Goal: Task Accomplishment & Management: Manage account settings

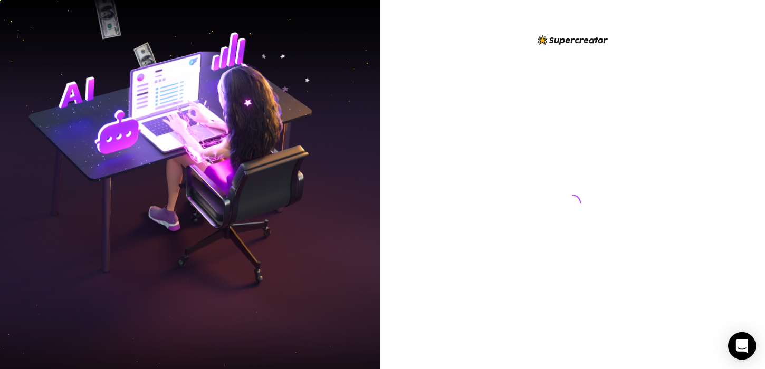
click at [739, 345] on icon "Open Intercom Messenger" at bounding box center [742, 346] width 12 height 14
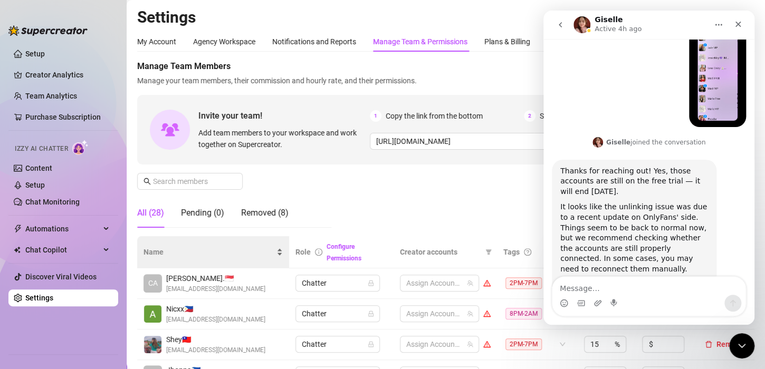
scroll to position [106, 0]
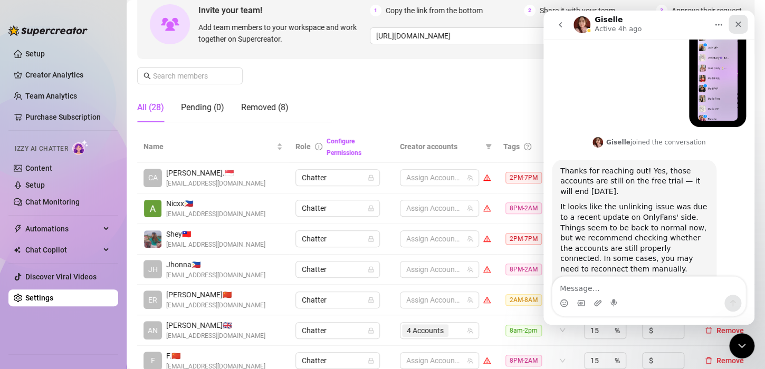
click at [738, 22] on icon "Close" at bounding box center [738, 24] width 8 height 8
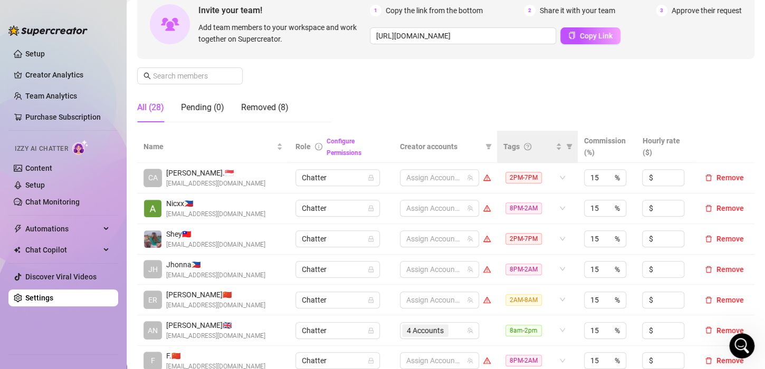
scroll to position [950, 0]
click at [549, 148] on div "Tags" at bounding box center [532, 147] width 59 height 12
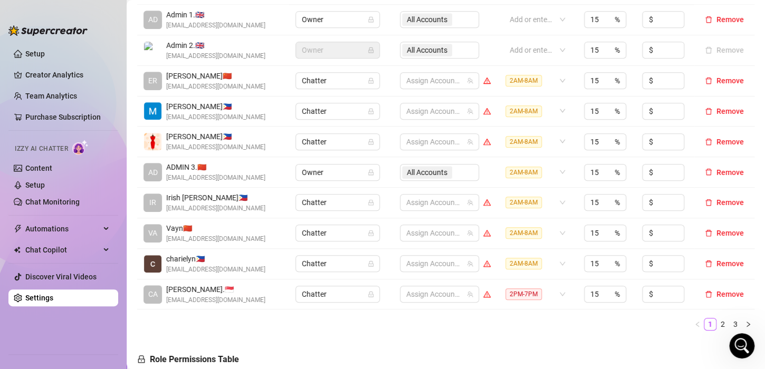
scroll to position [317, 0]
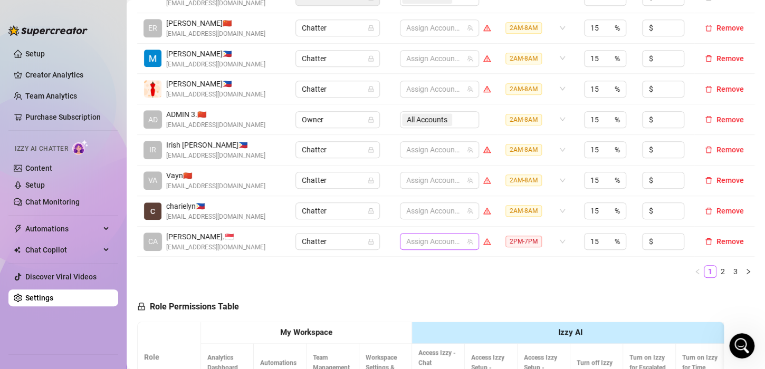
click at [424, 241] on div at bounding box center [434, 241] width 64 height 15
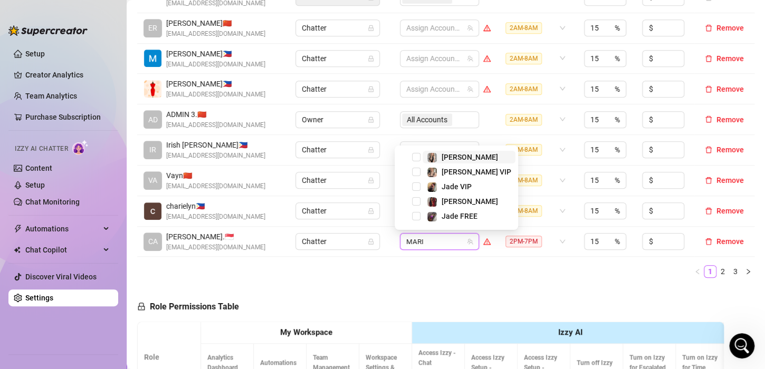
type input "[PERSON_NAME]"
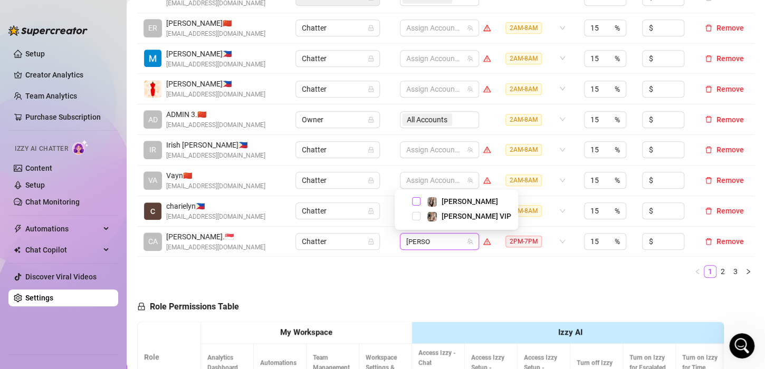
click at [416, 198] on span "Select tree node" at bounding box center [416, 201] width 8 height 8
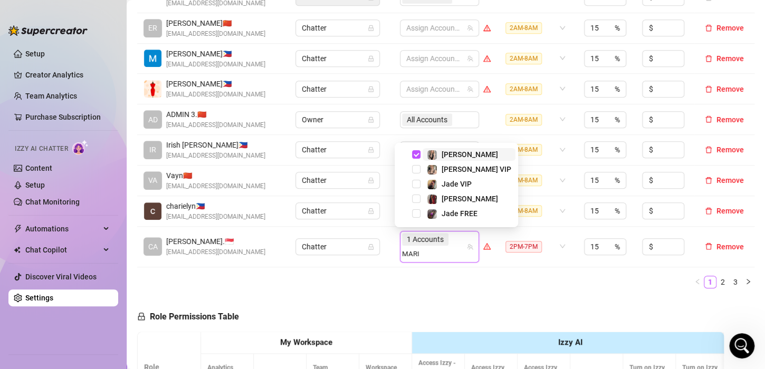
type input "[PERSON_NAME]"
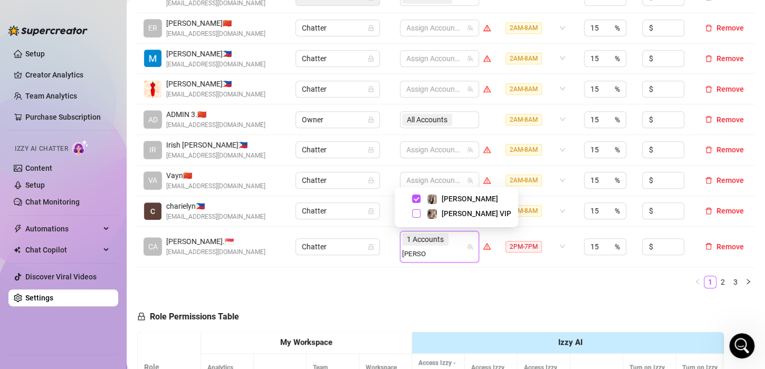
click at [417, 212] on span "Select tree node" at bounding box center [416, 213] width 8 height 8
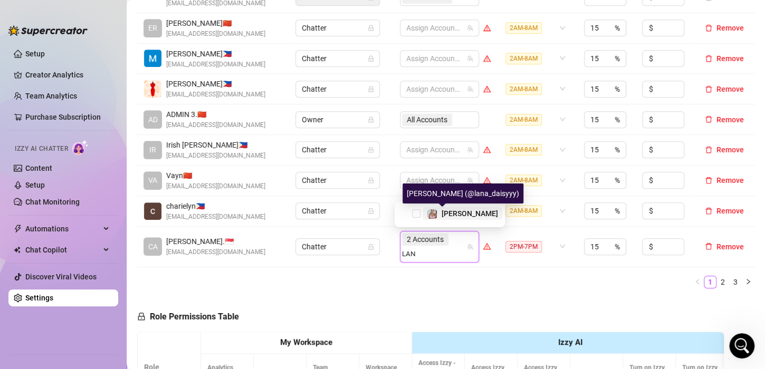
type input "[PERSON_NAME]"
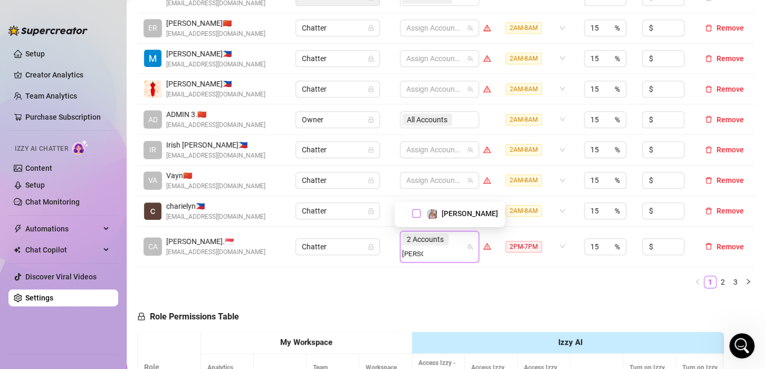
click at [418, 213] on span "Select tree node" at bounding box center [416, 213] width 8 height 8
type input "VALEN"
click at [414, 214] on span "Select tree node" at bounding box center [416, 213] width 8 height 8
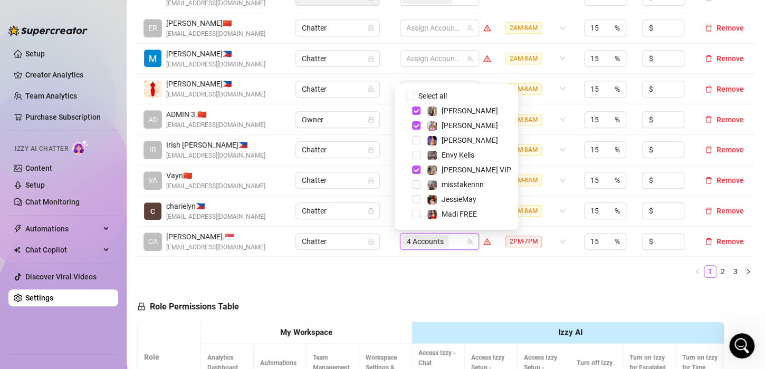
click at [464, 279] on div "Name Role Configure Permissions Creator accounts Tags Commission (%) Hourly rat…" at bounding box center [445, 103] width 617 height 367
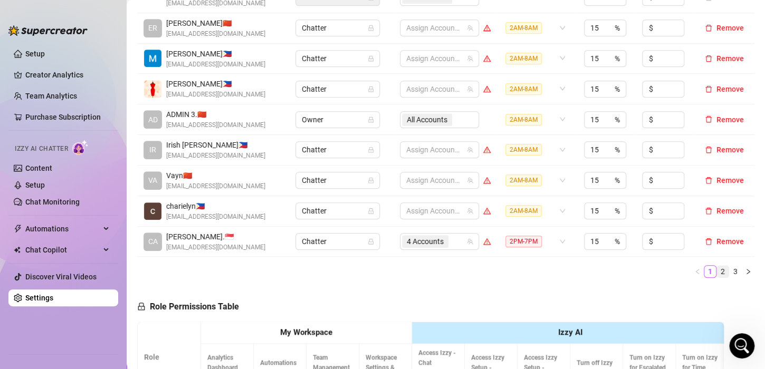
click at [717, 271] on link "2" at bounding box center [723, 272] width 12 height 12
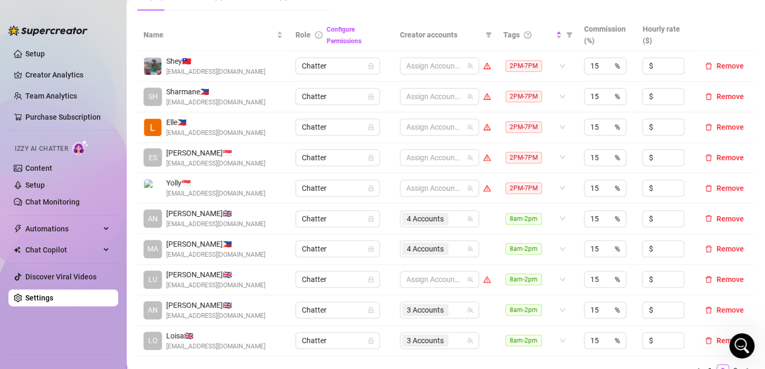
scroll to position [158, 0]
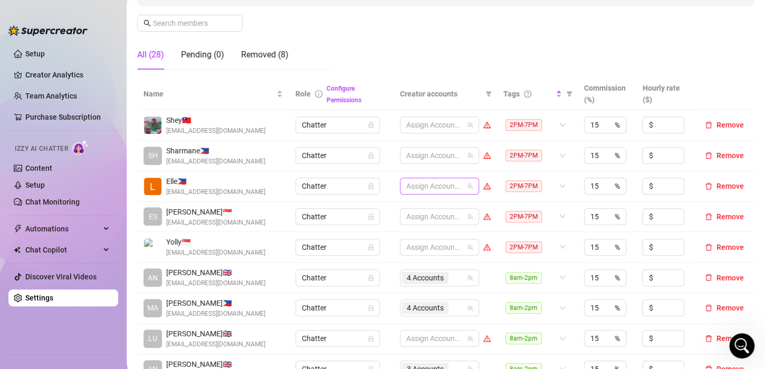
click at [416, 187] on div at bounding box center [434, 186] width 64 height 15
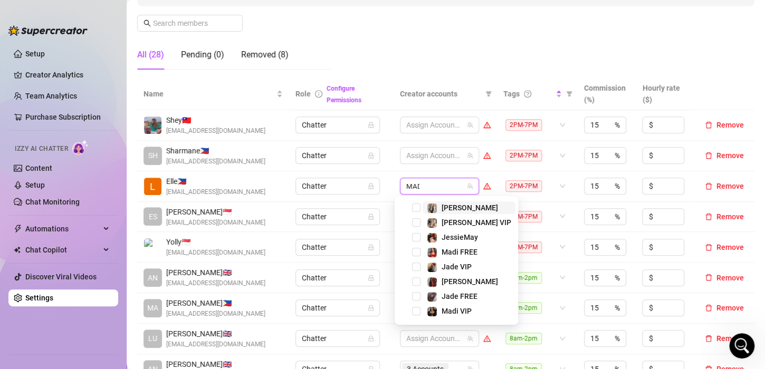
type input "MADI"
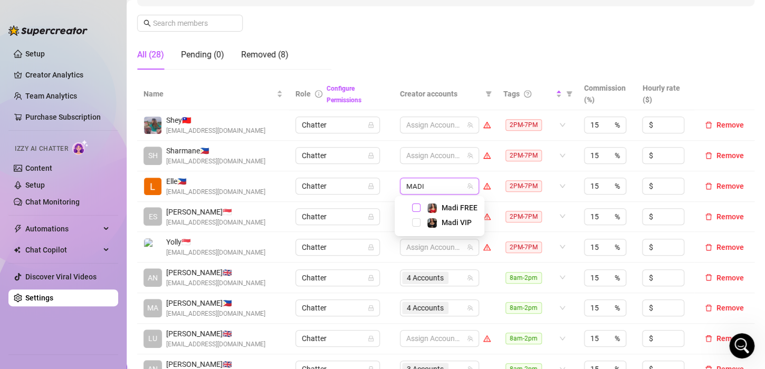
click at [415, 207] on span "Select tree node" at bounding box center [416, 208] width 8 height 8
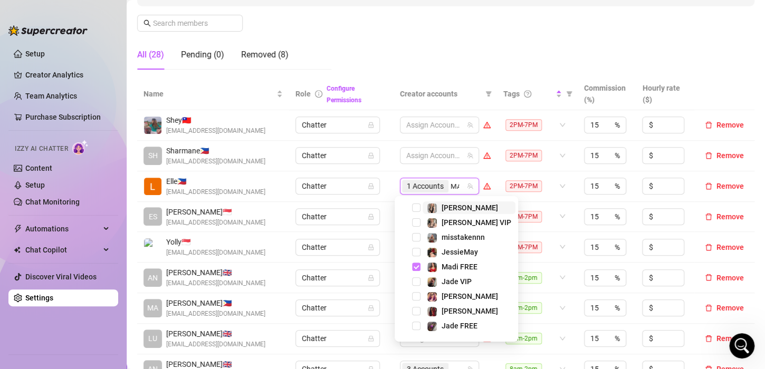
type input "MADI"
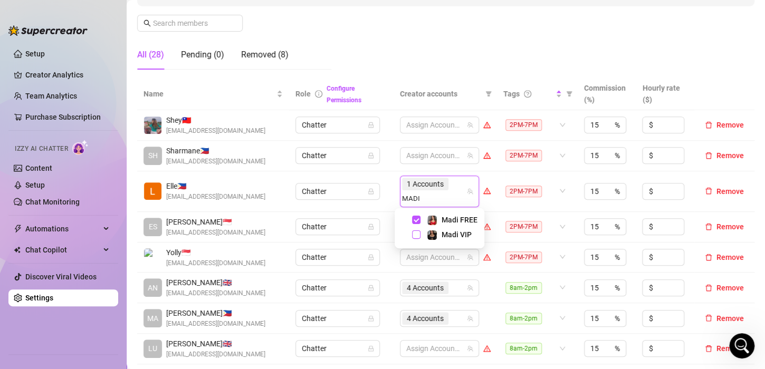
click at [415, 232] on span "Select tree node" at bounding box center [416, 235] width 8 height 8
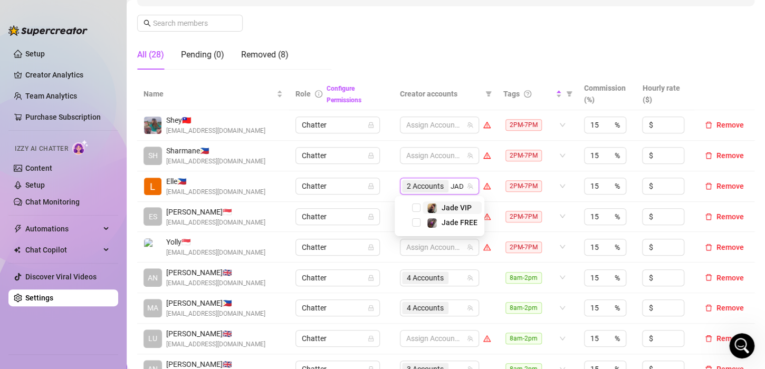
type input "JADE"
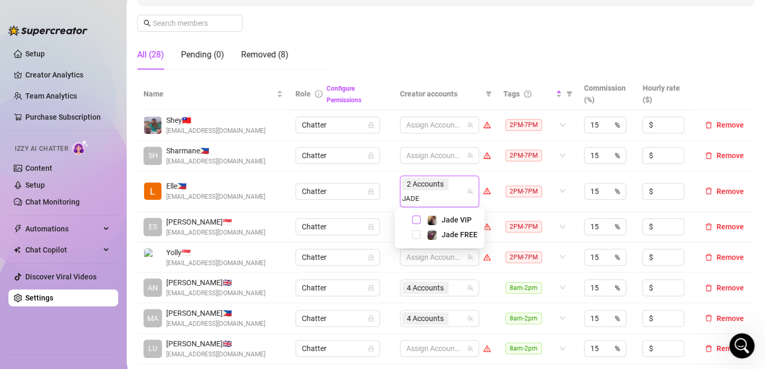
click at [413, 218] on span "Select tree node" at bounding box center [416, 220] width 8 height 8
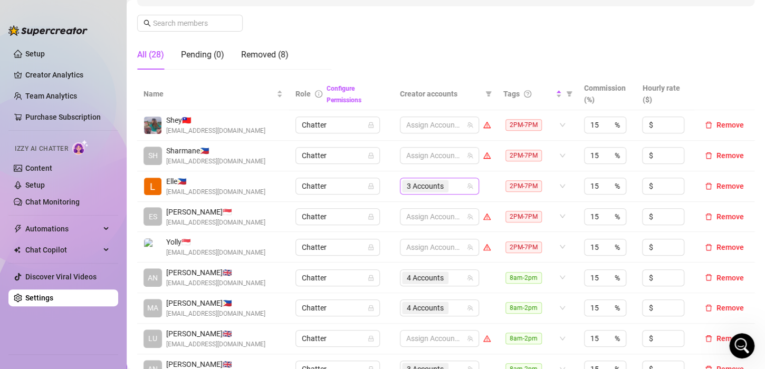
click at [454, 185] on div "3 Accounts" at bounding box center [434, 186] width 64 height 15
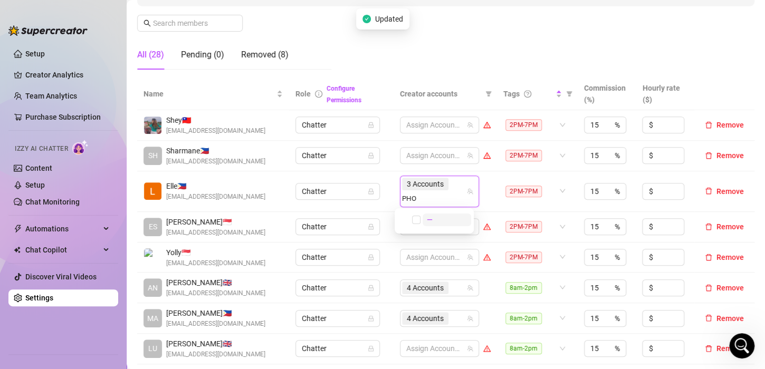
type input "PHOE"
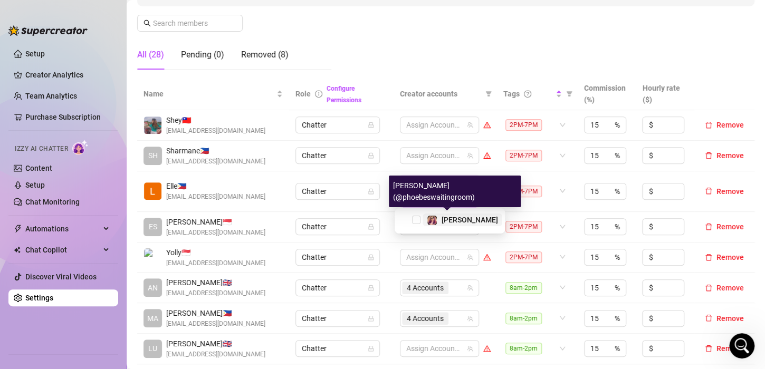
click at [434, 219] on img at bounding box center [431, 220] width 9 height 9
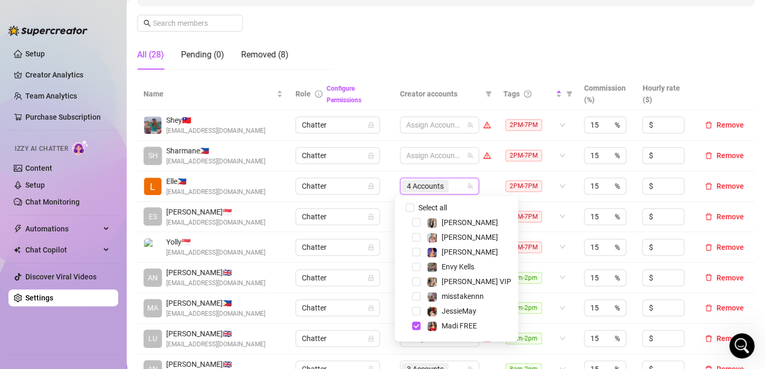
click at [386, 170] on td "Chatter" at bounding box center [341, 156] width 104 height 31
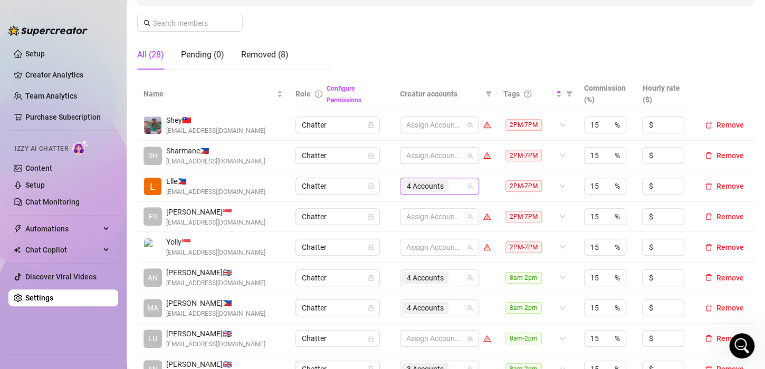
click at [407, 182] on span "4 Accounts" at bounding box center [425, 186] width 37 height 12
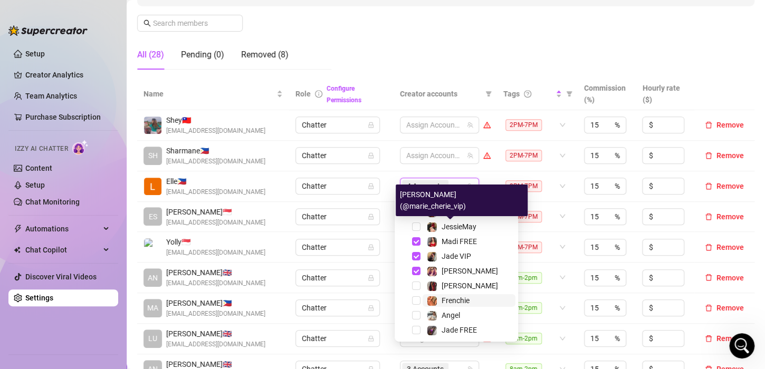
scroll to position [101, 0]
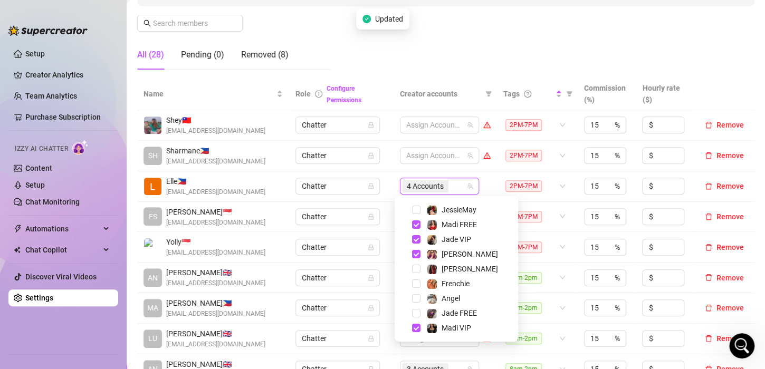
click at [384, 194] on td "Chatter" at bounding box center [341, 186] width 104 height 31
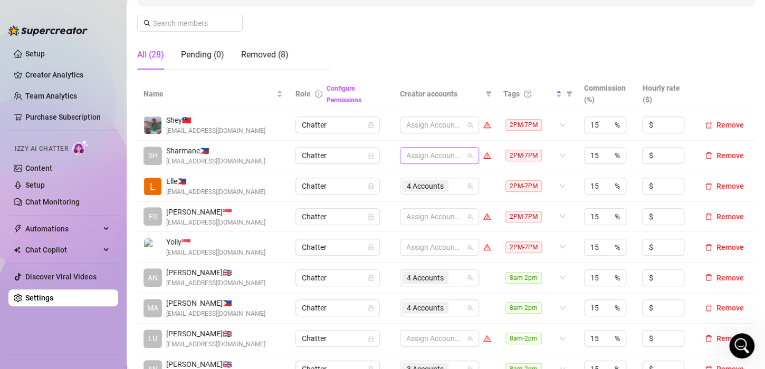
click at [419, 151] on div at bounding box center [434, 155] width 64 height 15
type input "[PERSON_NAME]"
click at [417, 181] on span "Select tree node" at bounding box center [416, 177] width 8 height 8
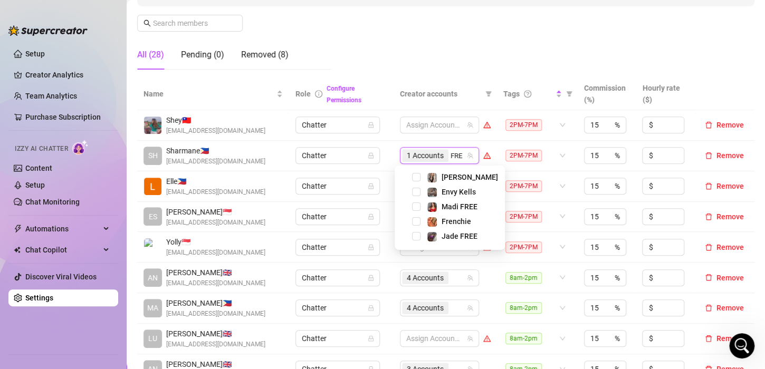
type input "FREN"
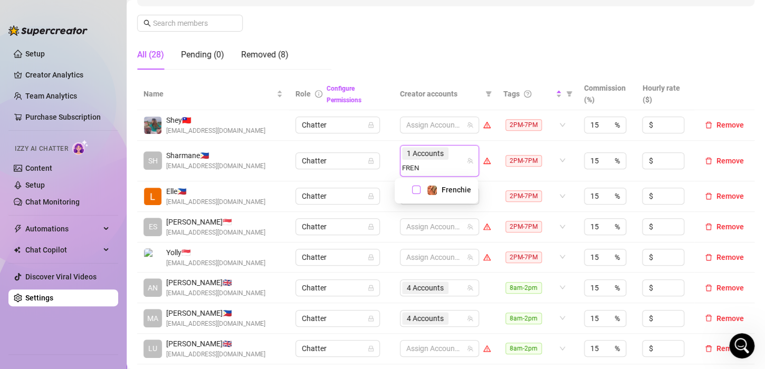
click at [413, 191] on span "Select tree node" at bounding box center [416, 190] width 8 height 8
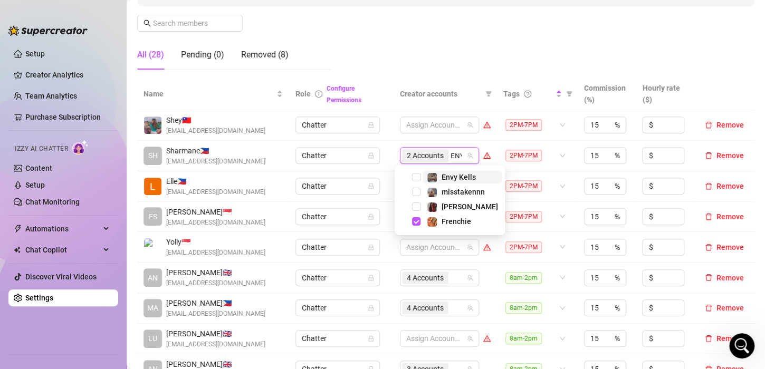
type input "ENVY"
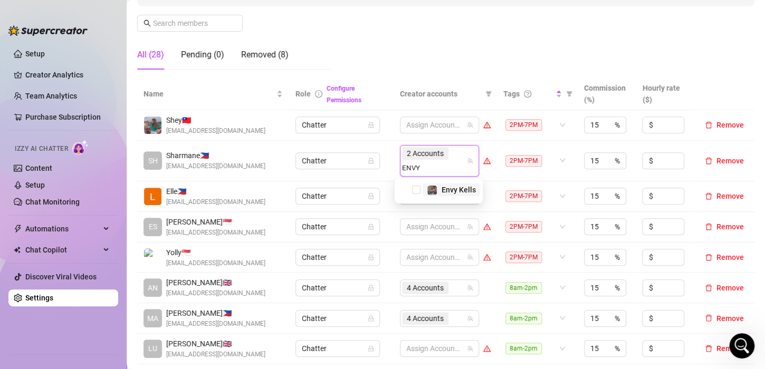
click at [415, 189] on span "Select tree node" at bounding box center [416, 190] width 8 height 8
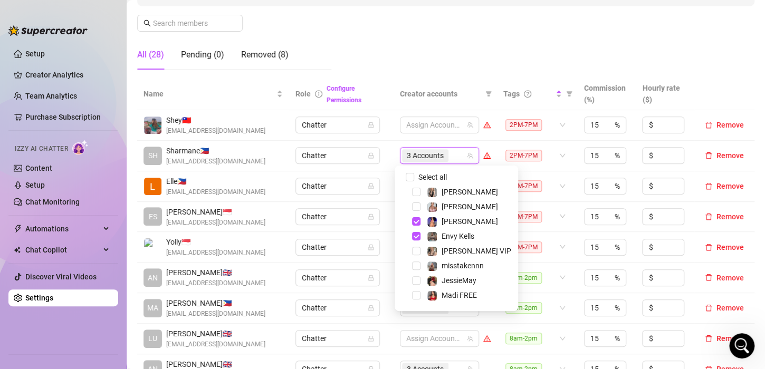
click at [385, 168] on td "Chatter" at bounding box center [341, 156] width 104 height 31
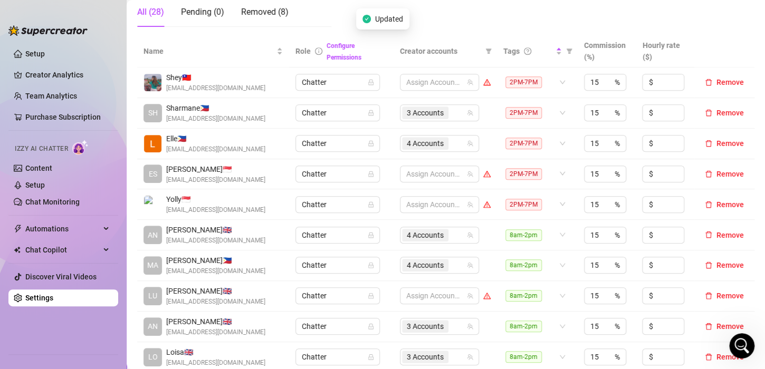
scroll to position [211, 0]
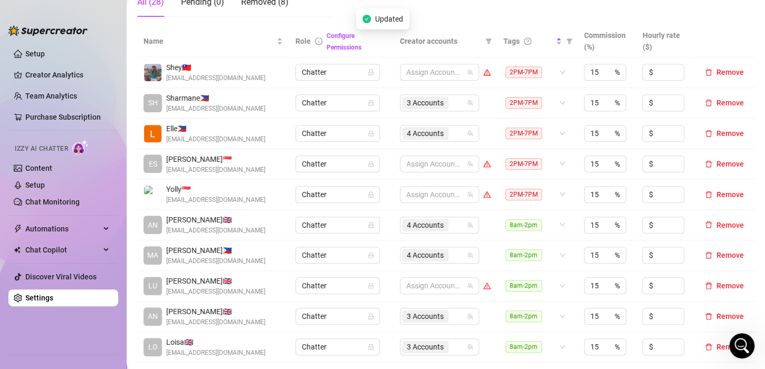
click at [416, 196] on div at bounding box center [434, 194] width 64 height 15
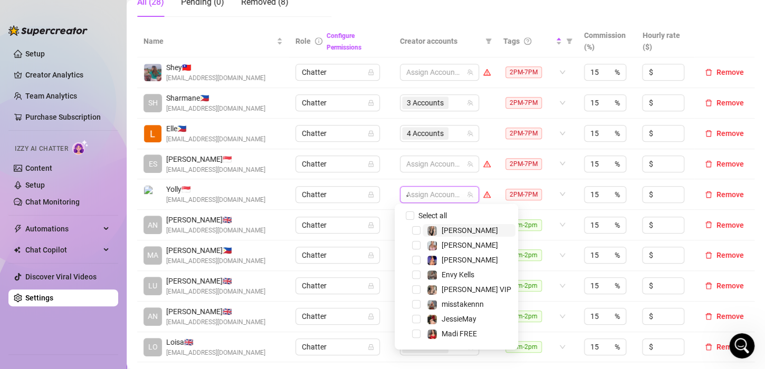
type input "JES"
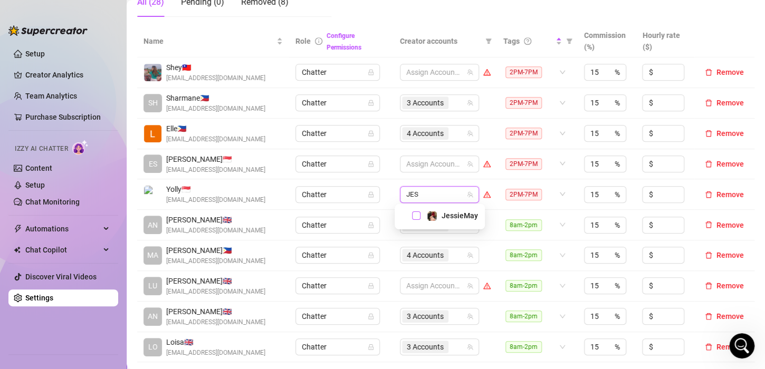
click at [417, 214] on span "Select tree node" at bounding box center [416, 216] width 8 height 8
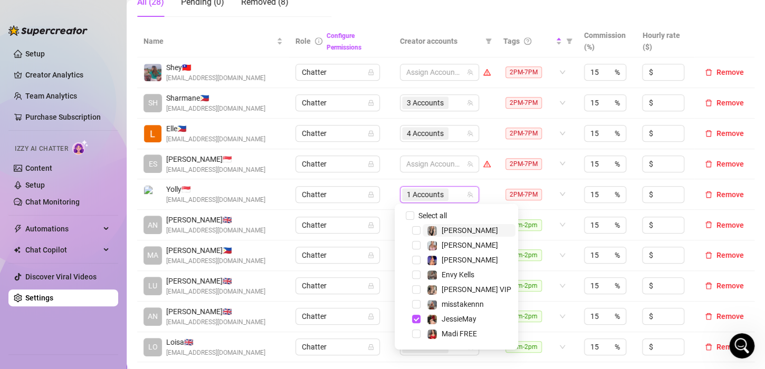
click at [455, 195] on div "1 Accounts" at bounding box center [434, 194] width 64 height 15
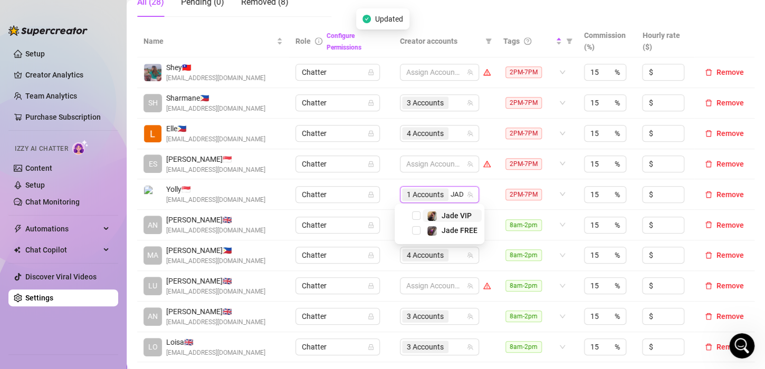
type input "JADE"
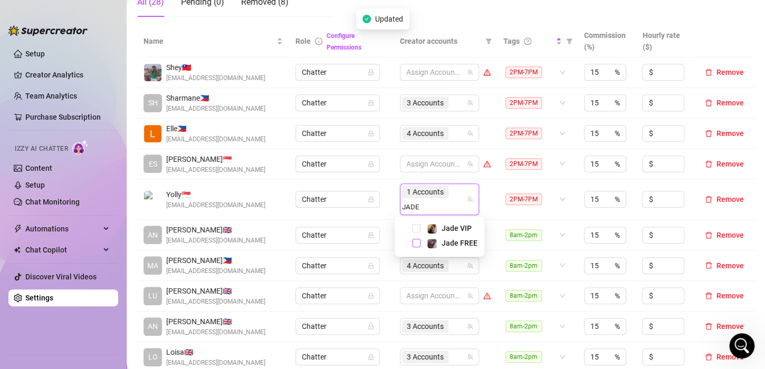
click at [418, 242] on span "Select tree node" at bounding box center [416, 243] width 8 height 8
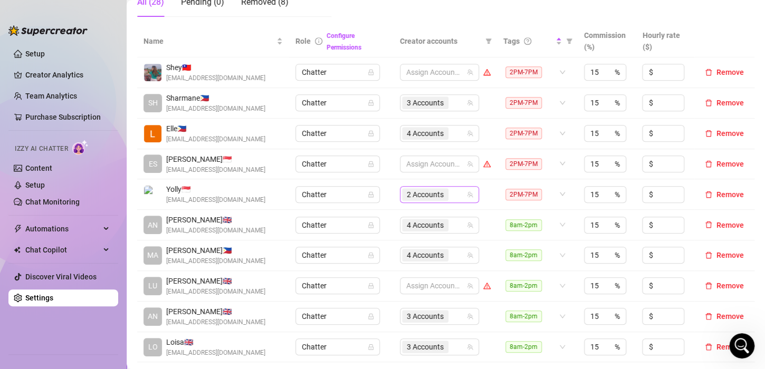
click at [454, 192] on div "2 Accounts" at bounding box center [434, 194] width 64 height 15
type input "MIS"
click at [417, 212] on span "Select tree node" at bounding box center [416, 216] width 8 height 8
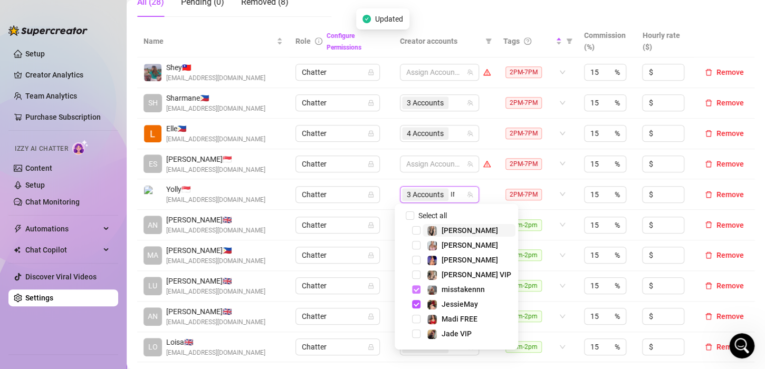
type input "INK"
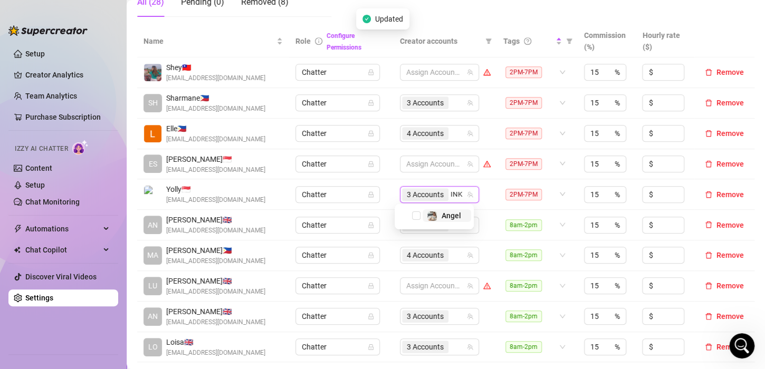
click at [417, 212] on span "Select tree node" at bounding box center [416, 216] width 8 height 8
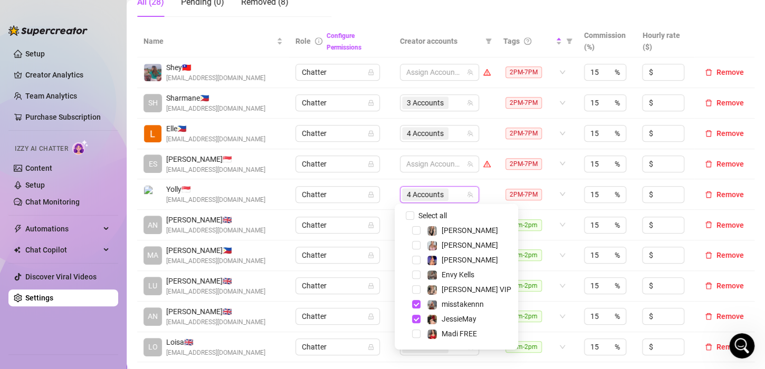
click at [489, 194] on td "4 Accounts" at bounding box center [445, 194] width 103 height 31
